Goal: Information Seeking & Learning: Learn about a topic

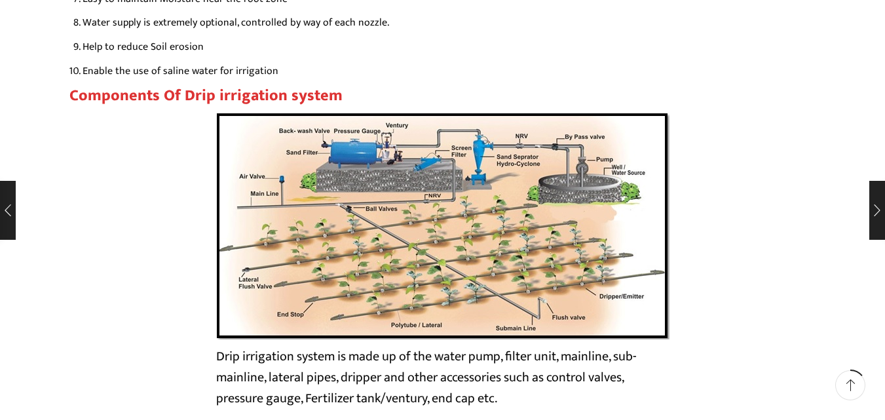
scroll to position [2228, 0]
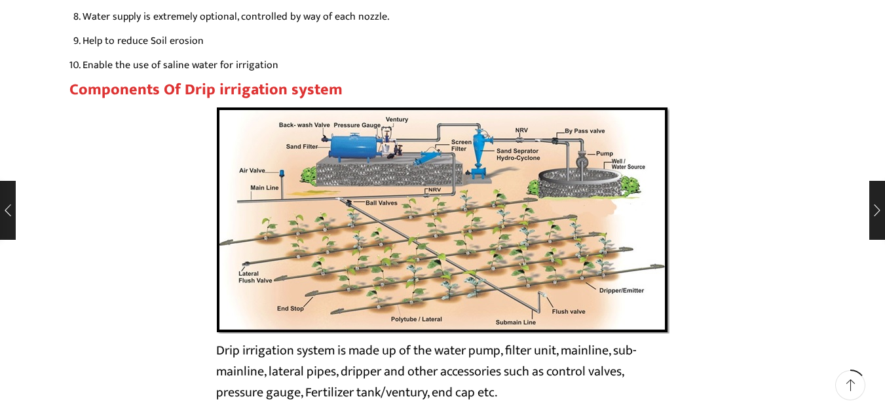
click at [448, 203] on img at bounding box center [442, 219] width 453 height 227
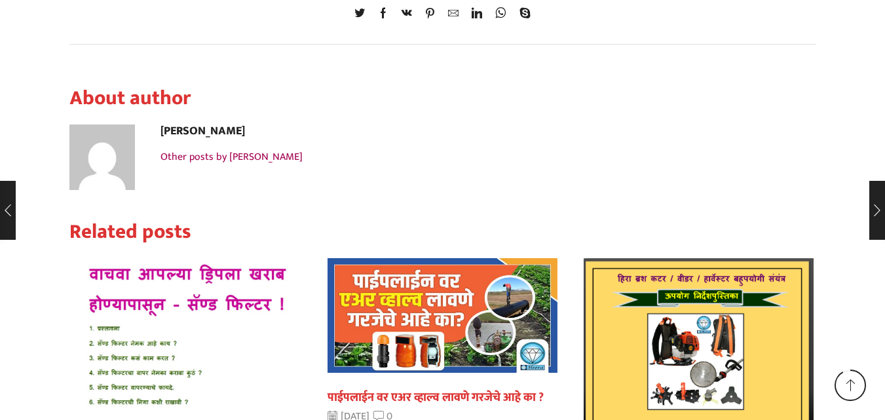
scroll to position [13759, 0]
